Goal: Book appointment/travel/reservation

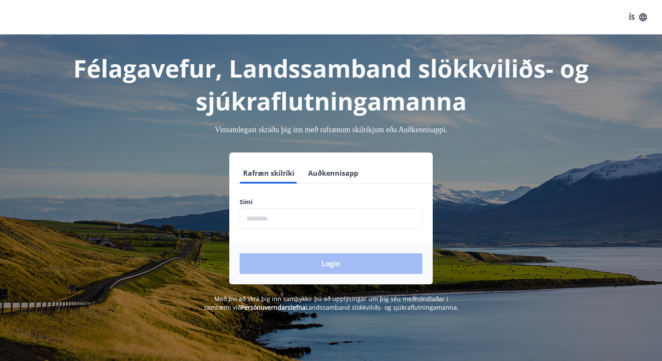
click at [310, 233] on form "Rafræn skilríki Auðkennisapp Sími ​ Login" at bounding box center [331, 224] width 204 height 122
click at [310, 225] on input "phone" at bounding box center [331, 218] width 183 height 21
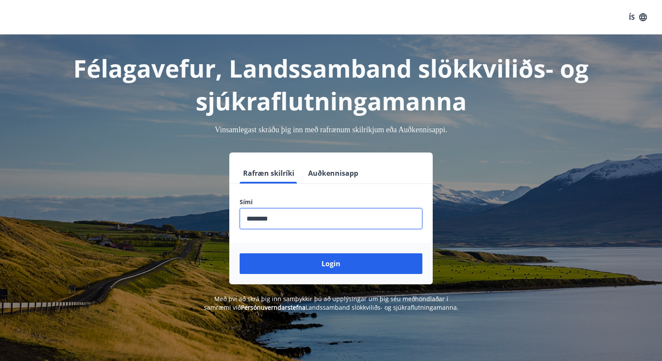
type input "********"
click at [240, 254] on button "Login" at bounding box center [331, 264] width 183 height 21
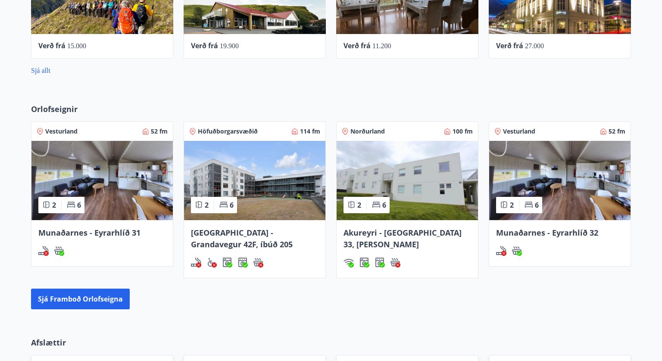
scroll to position [530, 0]
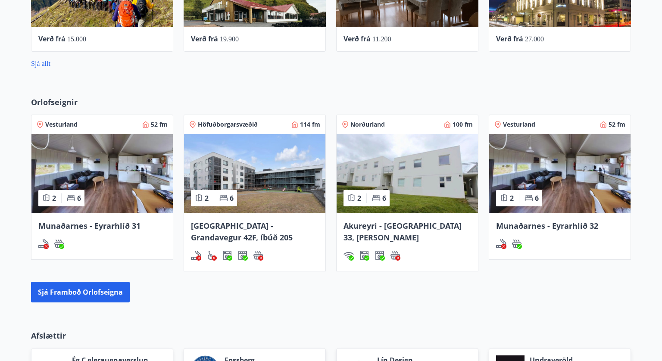
click at [364, 125] on span "Norðurland" at bounding box center [368, 124] width 34 height 9
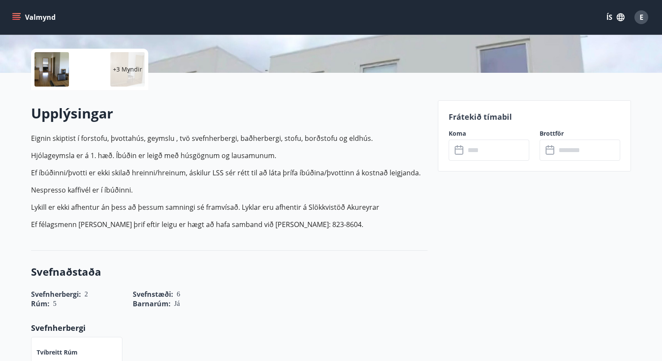
scroll to position [190, 0]
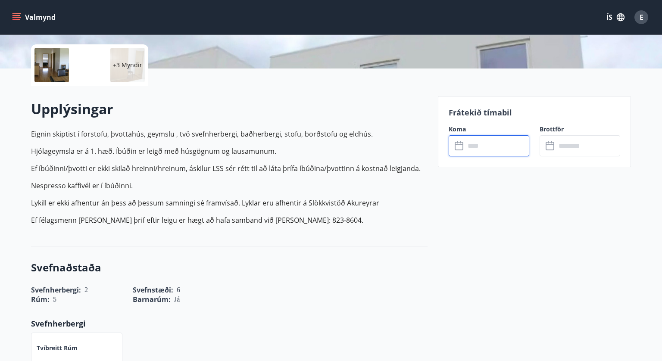
click at [497, 146] on input "text" at bounding box center [497, 145] width 64 height 21
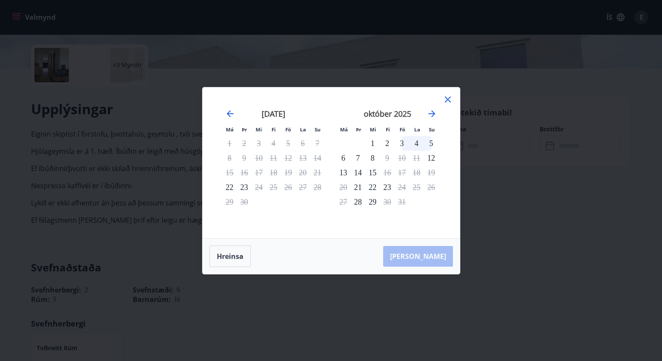
click at [448, 99] on icon at bounding box center [448, 100] width 6 height 6
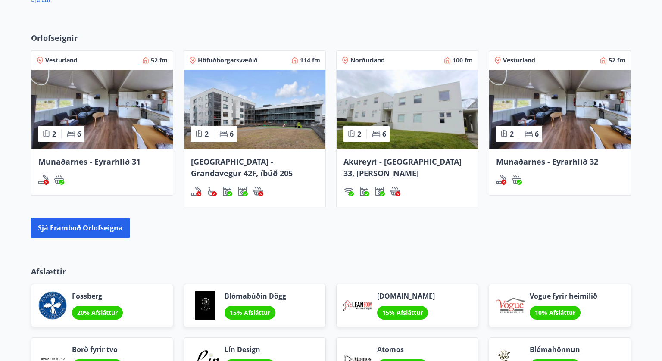
scroll to position [599, 0]
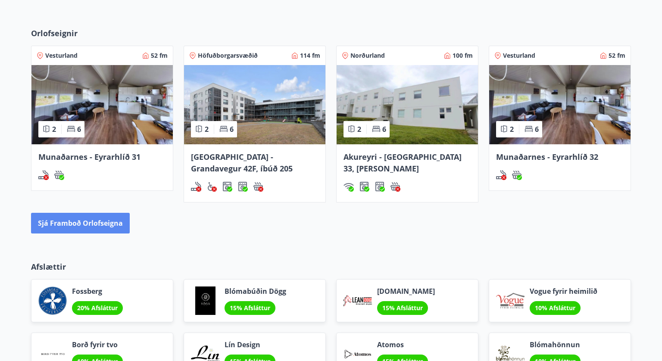
click at [52, 223] on button "Sjá framboð orlofseigna" at bounding box center [80, 223] width 99 height 21
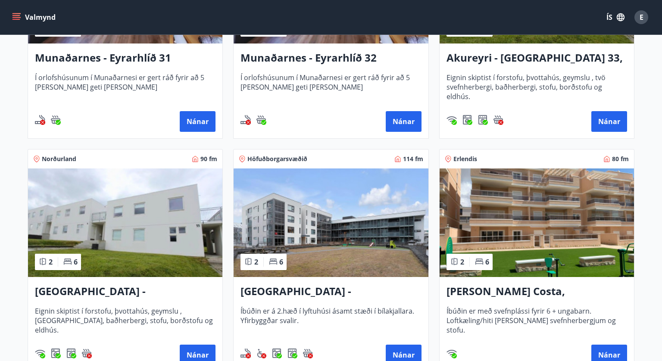
click at [96, 217] on img at bounding box center [125, 223] width 194 height 109
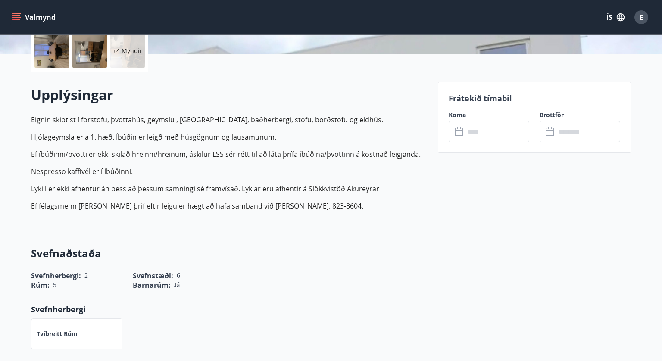
scroll to position [207, 0]
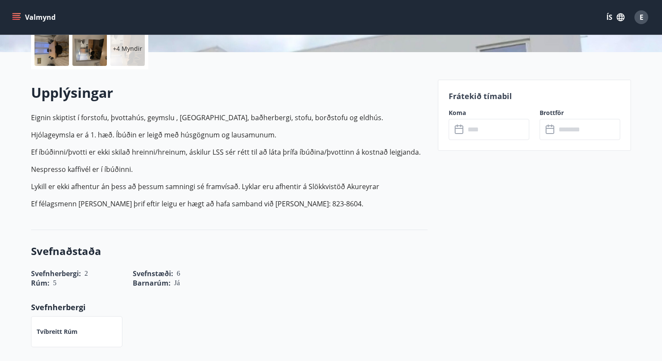
click at [464, 131] on icon at bounding box center [460, 130] width 10 height 10
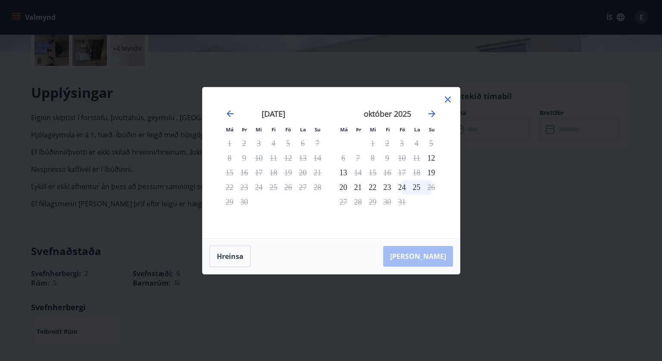
click at [316, 187] on div "28" at bounding box center [317, 187] width 15 height 15
click at [448, 100] on icon at bounding box center [448, 99] width 10 height 10
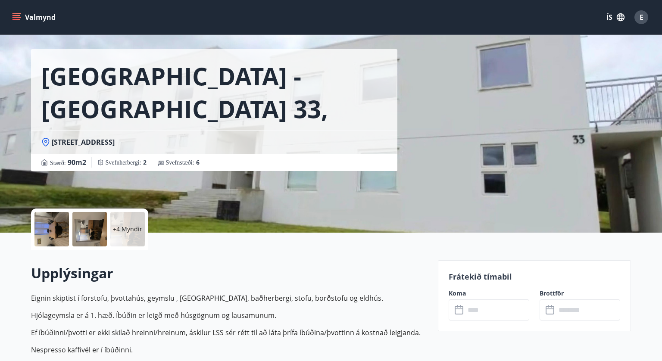
scroll to position [27, 0]
